Goal: Information Seeking & Learning: Learn about a topic

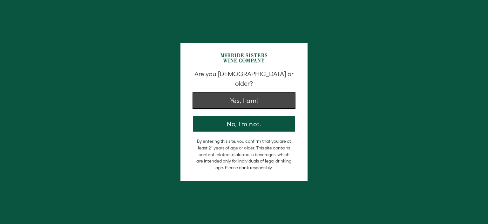
click at [239, 93] on button "Yes, I am!" at bounding box center [244, 100] width 102 height 15
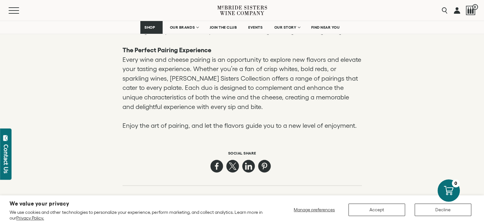
scroll to position [1486, 0]
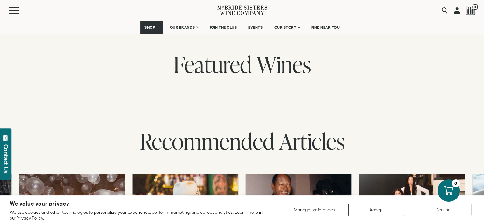
click at [382, 170] on div at bounding box center [412, 215] width 116 height 91
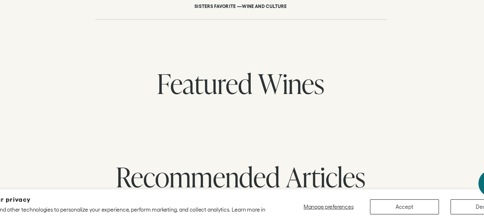
scroll to position [2305, 0]
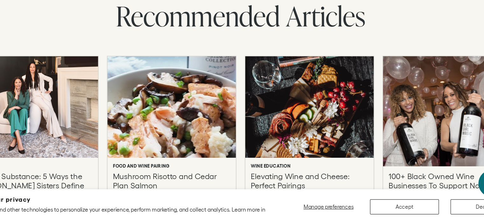
click at [412, 111] on div at bounding box center [412, 130] width 116 height 99
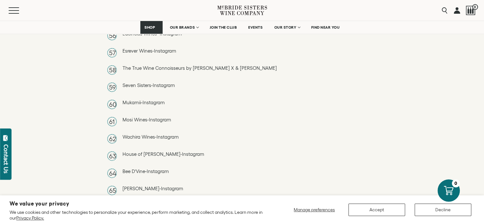
scroll to position [1760, 0]
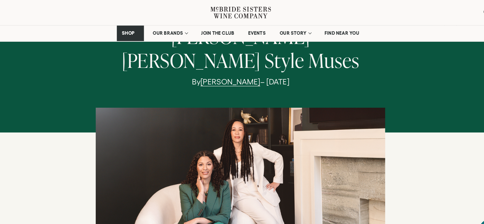
scroll to position [113, 0]
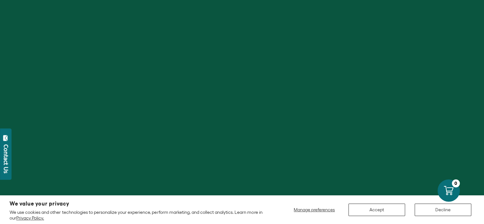
scroll to position [1486, 0]
